Goal: Find specific page/section: Find specific page/section

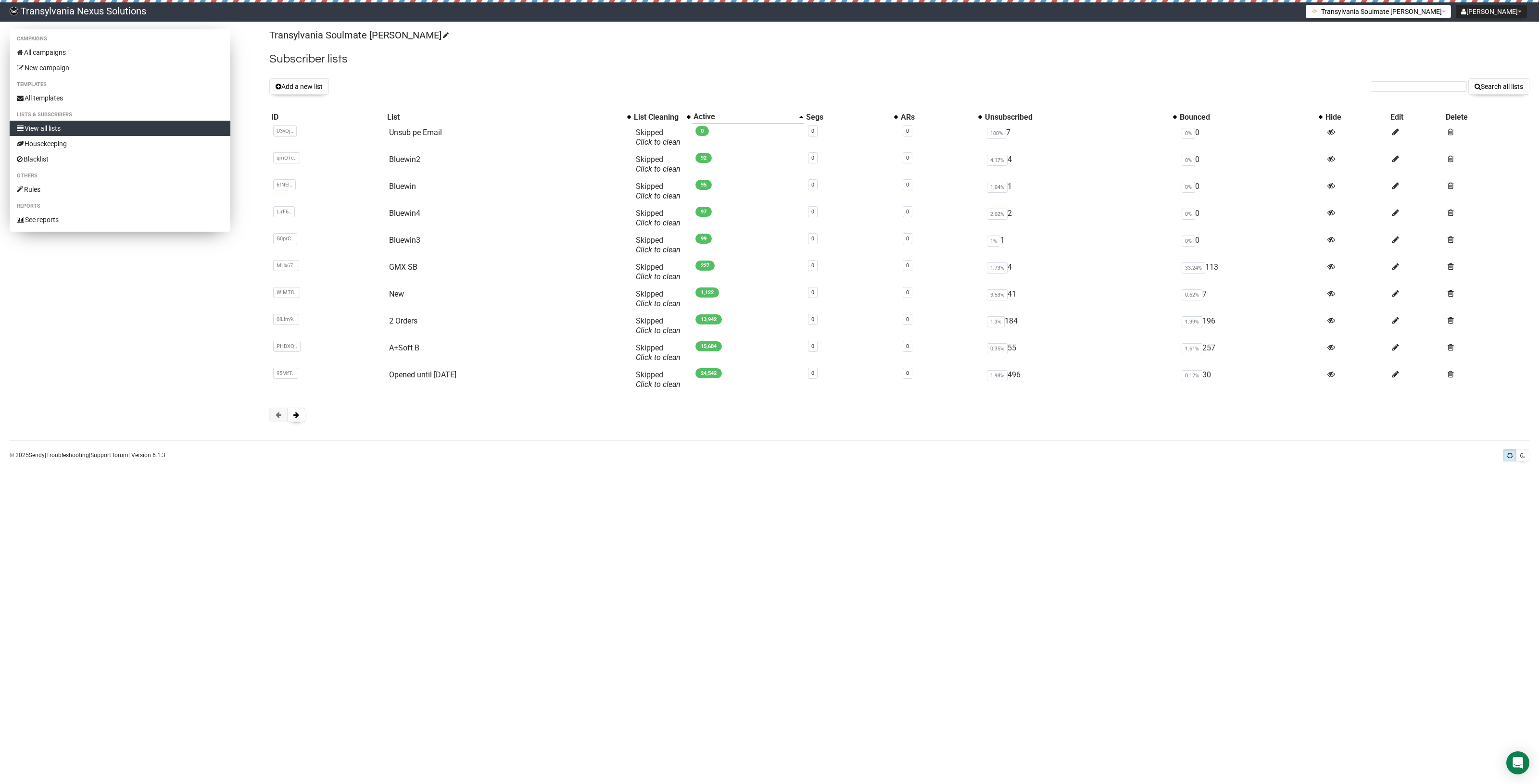
click at [55, 127] on link "View all lists" at bounding box center [120, 128] width 221 height 15
click at [1413, 89] on input "text" at bounding box center [1418, 87] width 96 height 11
paste input "thpursche@web.de"
type input "thpursche@web.de"
click at [1509, 90] on button "Search all lists" at bounding box center [1498, 86] width 61 height 16
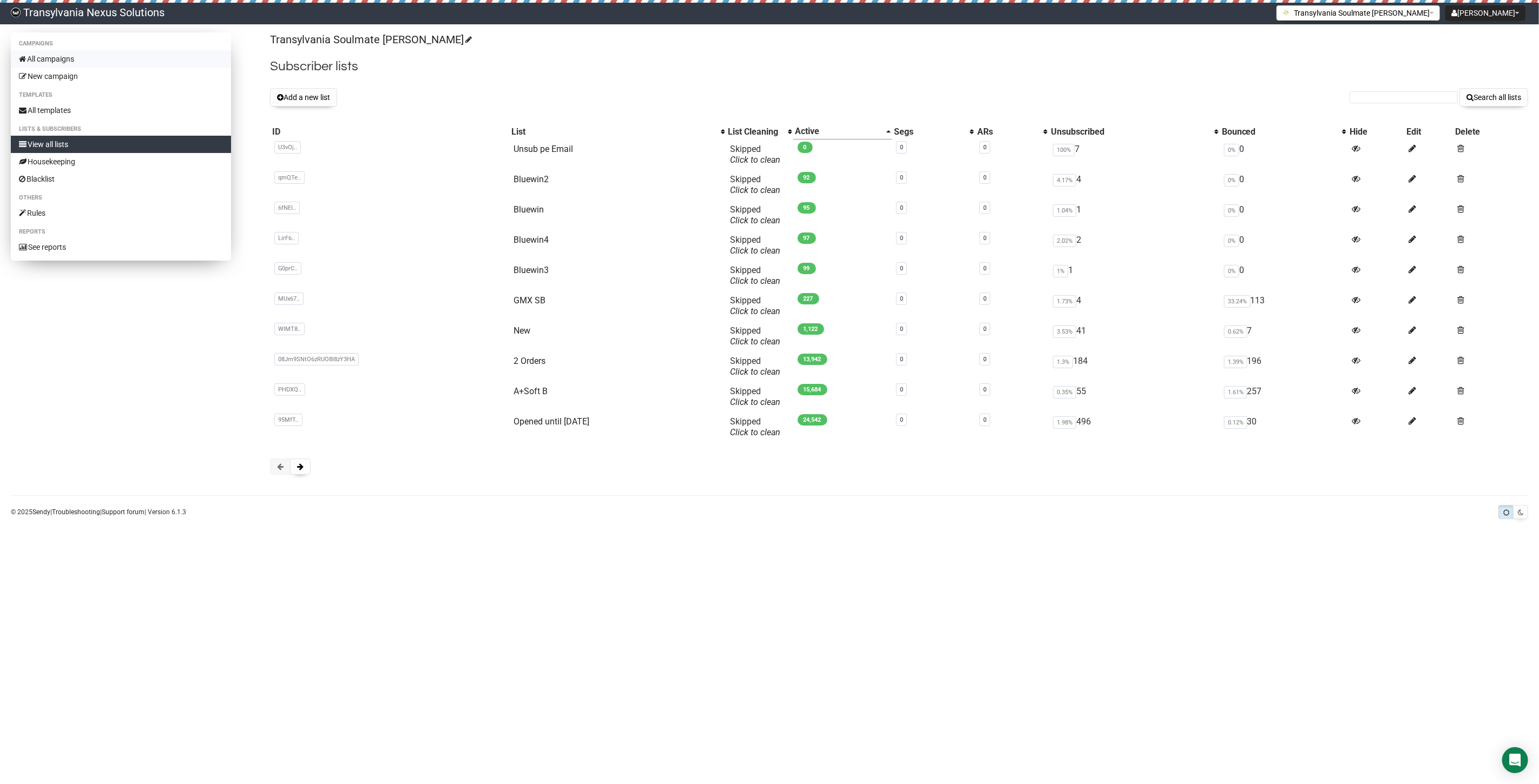
click at [58, 55] on link "All campaigns" at bounding box center [121, 58] width 220 height 17
